Goal: Navigation & Orientation: Find specific page/section

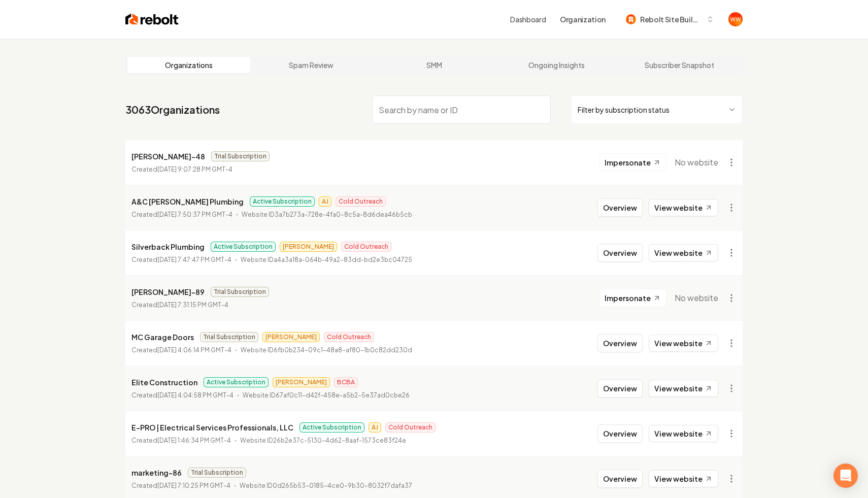
click at [524, 19] on link "Dashboard" at bounding box center [528, 19] width 36 height 10
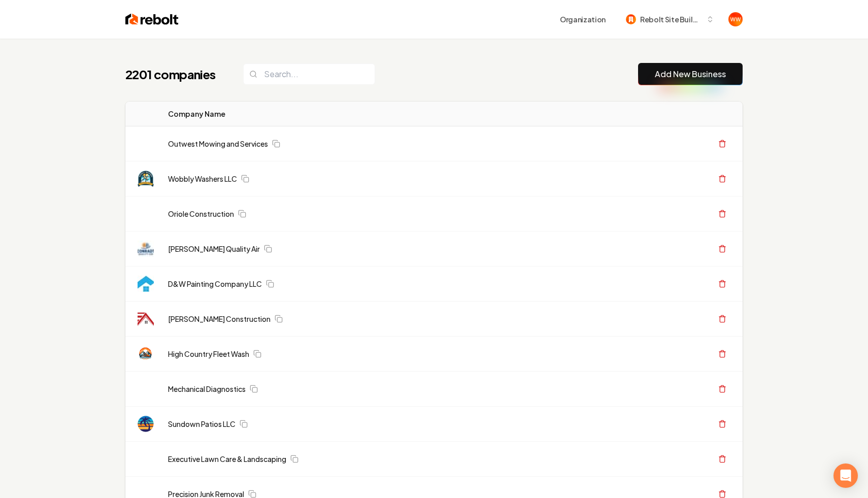
drag, startPoint x: 403, startPoint y: 80, endPoint x: 434, endPoint y: 121, distance: 51.8
click at [228, 143] on link "Outwest Mowing and Services" at bounding box center [218, 144] width 100 height 10
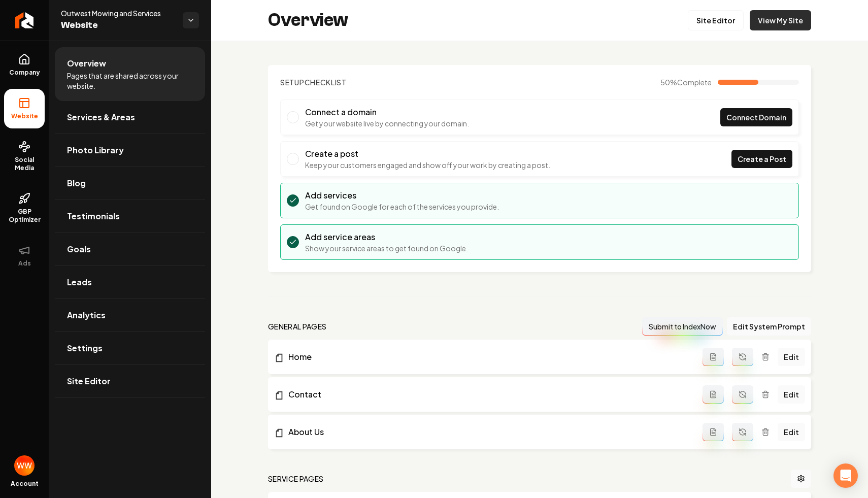
click at [783, 16] on link "View My Site" at bounding box center [780, 20] width 61 height 20
click at [176, 19] on div "Outwest Mowing and Services Website" at bounding box center [122, 20] width 122 height 24
click at [184, 20] on html "Company Website Social Media GBP Optimizer Ads Account Outwest Mowing and Servi…" at bounding box center [434, 249] width 868 height 498
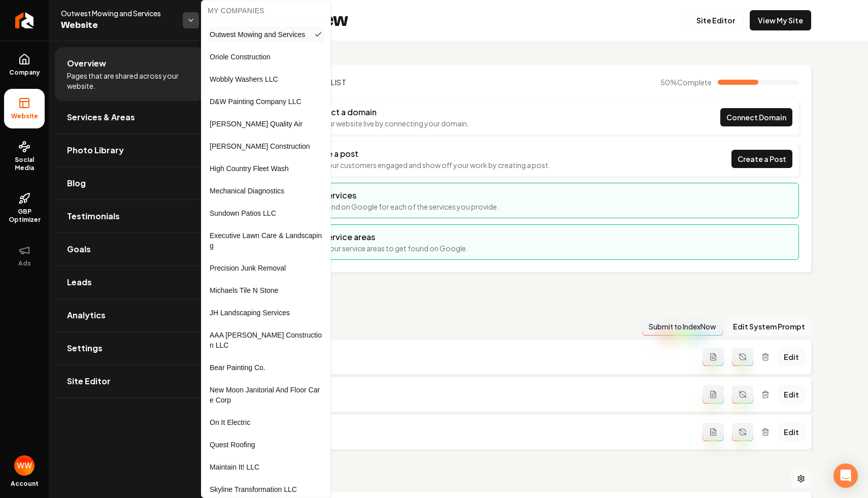
click at [184, 20] on html "Company Website Social Media GBP Optimizer Ads Account Outwest Mowing and Servi…" at bounding box center [434, 249] width 868 height 498
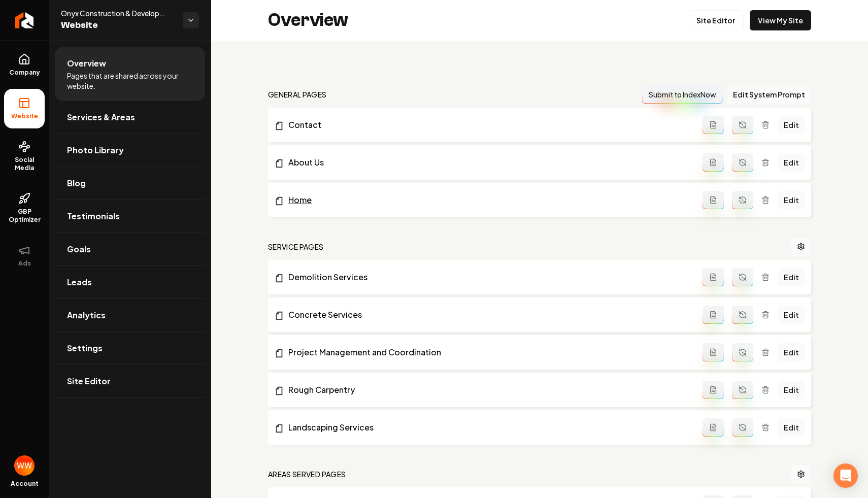
click at [303, 199] on link "Home" at bounding box center [488, 200] width 428 height 12
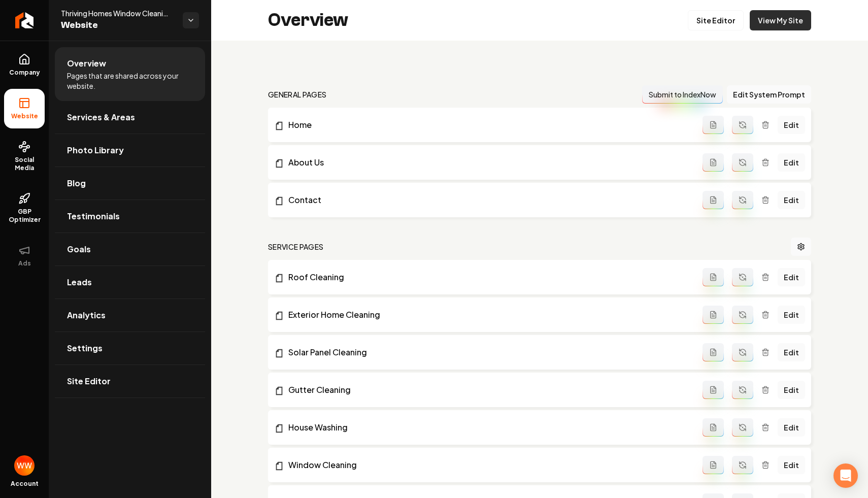
click at [788, 23] on link "View My Site" at bounding box center [780, 20] width 61 height 20
drag, startPoint x: 259, startPoint y: 87, endPoint x: 337, endPoint y: 99, distance: 78.0
click at [311, 96] on h2 "general pages" at bounding box center [297, 94] width 59 height 10
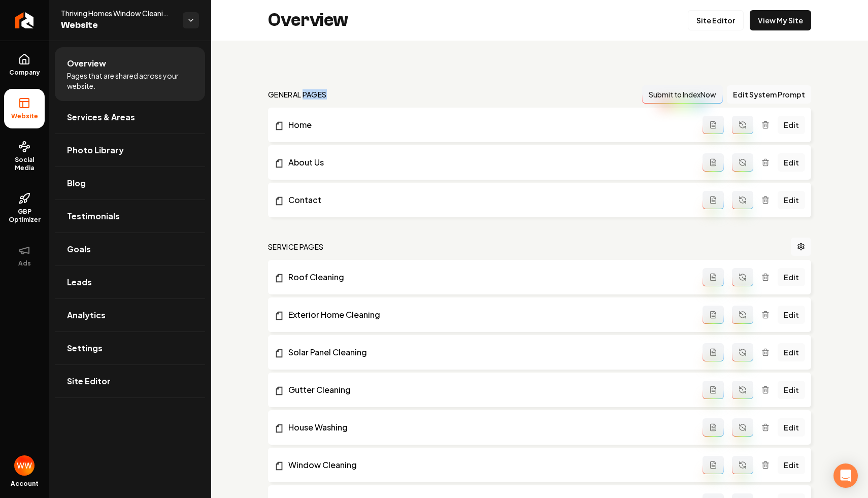
click at [311, 96] on h2 "general pages" at bounding box center [297, 94] width 59 height 10
click at [337, 96] on nav "general pages Submit to IndexNow Edit System Prompt" at bounding box center [539, 94] width 543 height 18
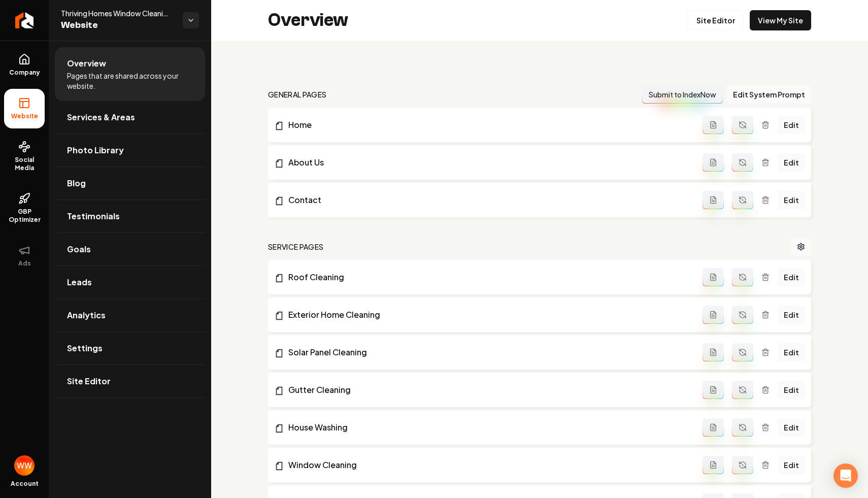
click at [337, 96] on nav "general pages Submit to IndexNow Edit System Prompt" at bounding box center [539, 94] width 543 height 18
click at [308, 10] on h2 "Overview" at bounding box center [308, 20] width 80 height 20
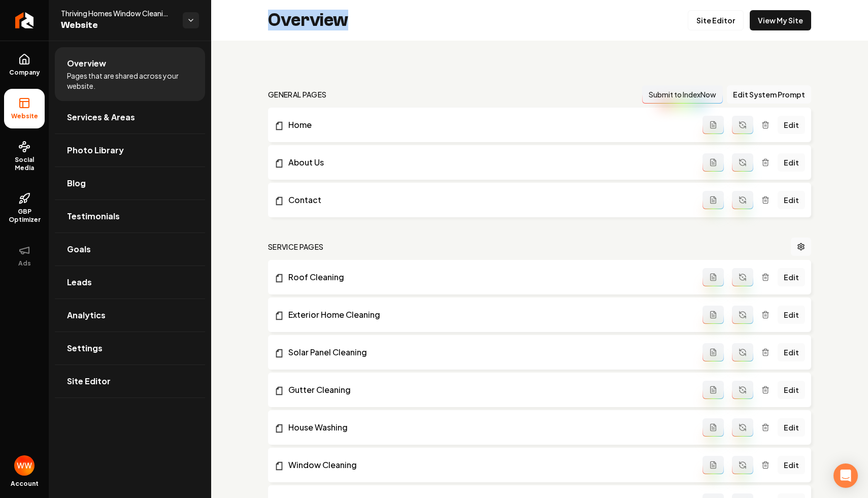
click at [308, 10] on h2 "Overview" at bounding box center [308, 20] width 80 height 20
click at [344, 95] on nav "general pages Submit to IndexNow Edit System Prompt" at bounding box center [539, 94] width 543 height 18
click at [315, 96] on h2 "general pages" at bounding box center [297, 94] width 59 height 10
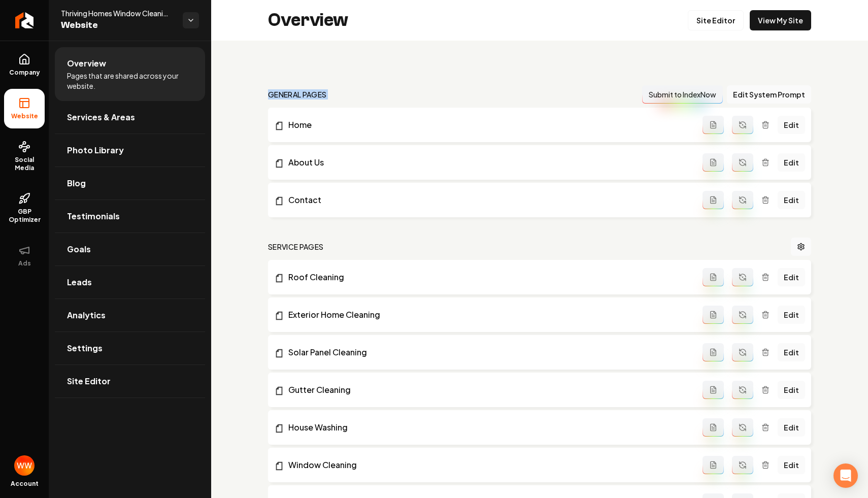
click at [358, 96] on nav "general pages Submit to IndexNow Edit System Prompt" at bounding box center [539, 94] width 543 height 18
click at [417, 90] on nav "general pages Submit to IndexNow Edit System Prompt" at bounding box center [539, 94] width 543 height 18
